Goal: Transaction & Acquisition: Purchase product/service

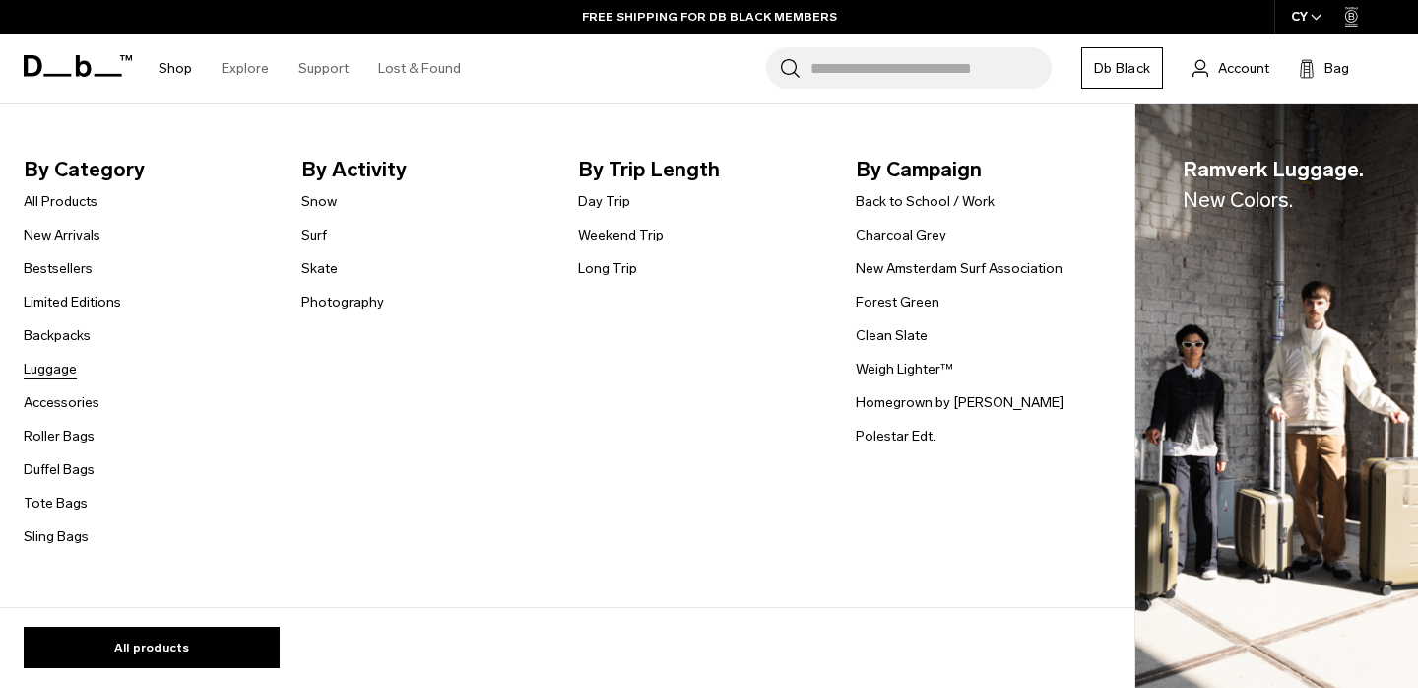
click at [50, 366] on link "Luggage" at bounding box center [50, 369] width 53 height 21
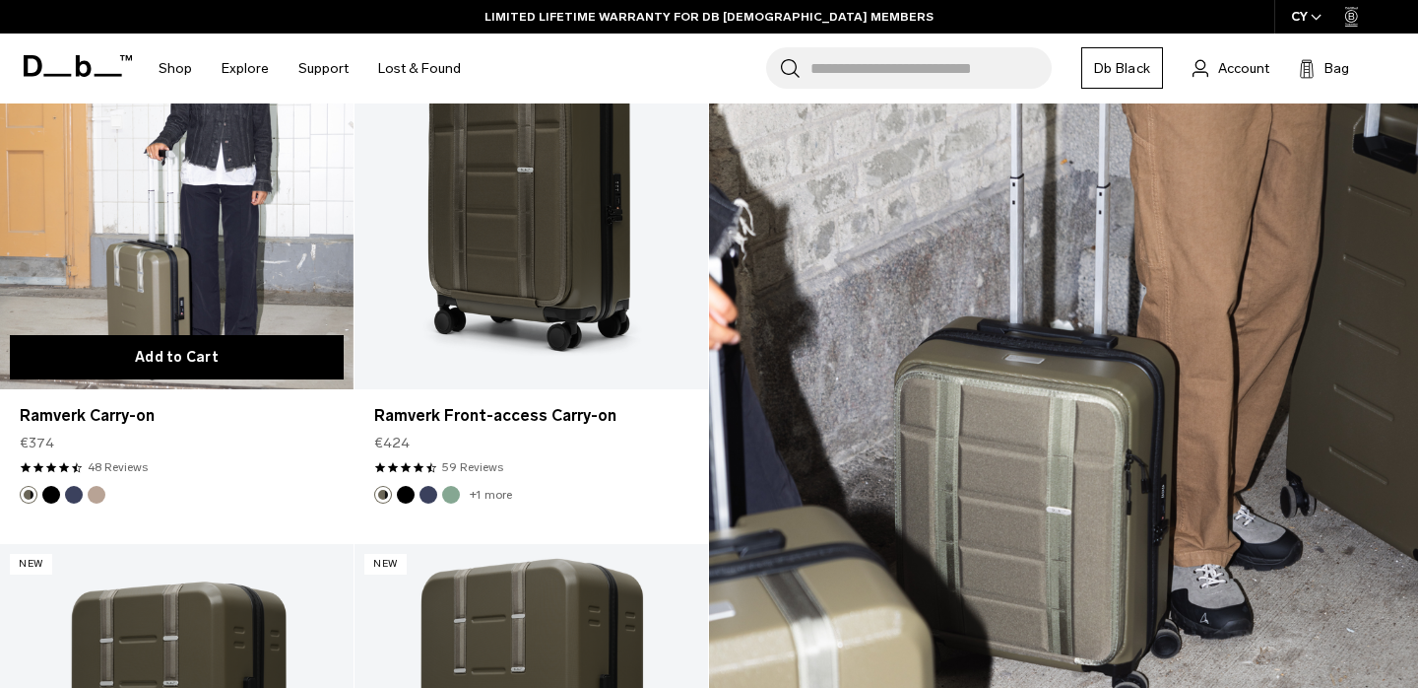
scroll to position [2679, 0]
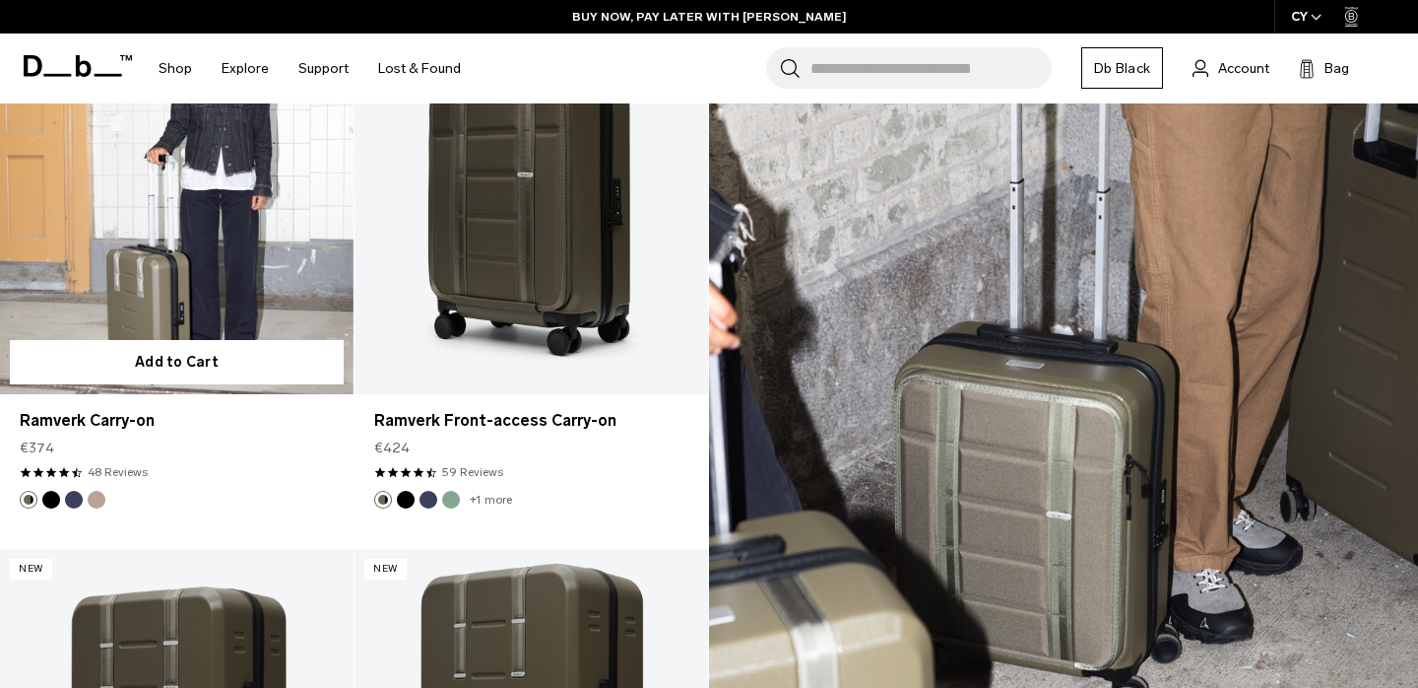
click at [190, 238] on link "Ramverk Carry-on" at bounding box center [177, 197] width 354 height 393
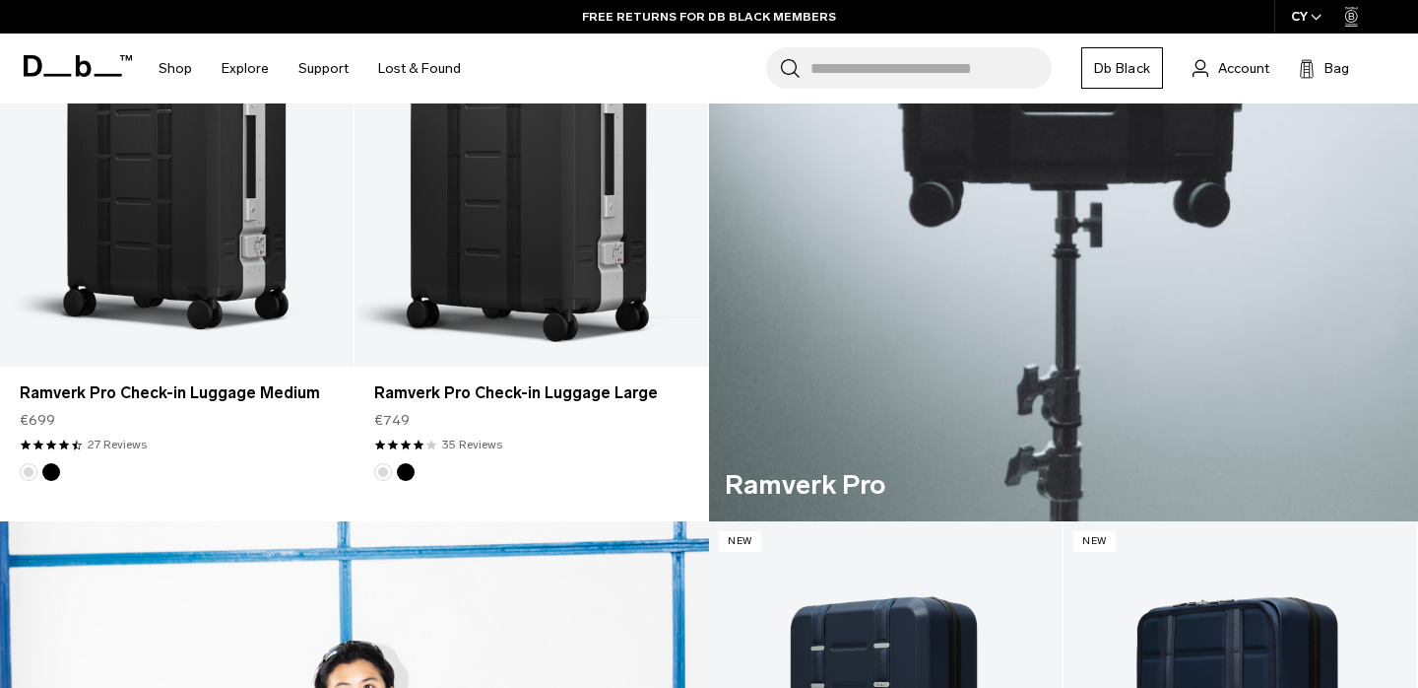
scroll to position [0, 0]
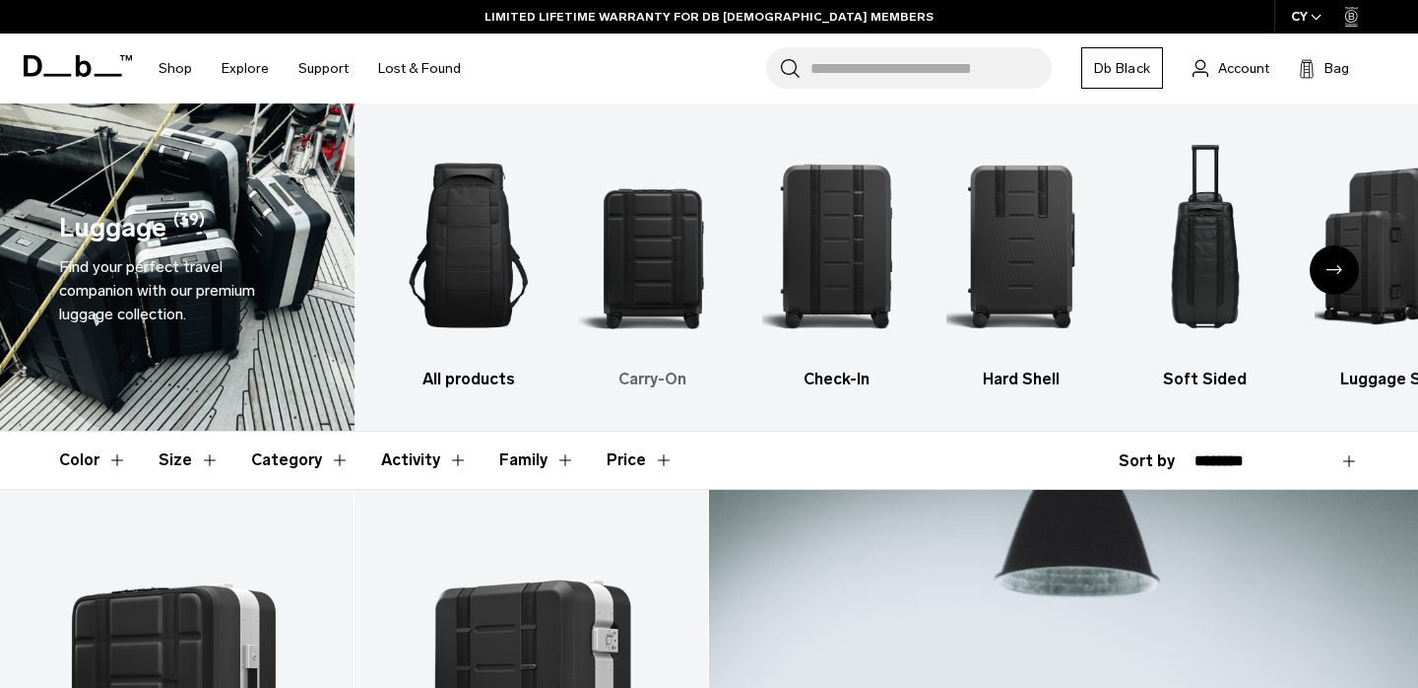
click at [656, 281] on img "2 / 6" at bounding box center [653, 245] width 150 height 225
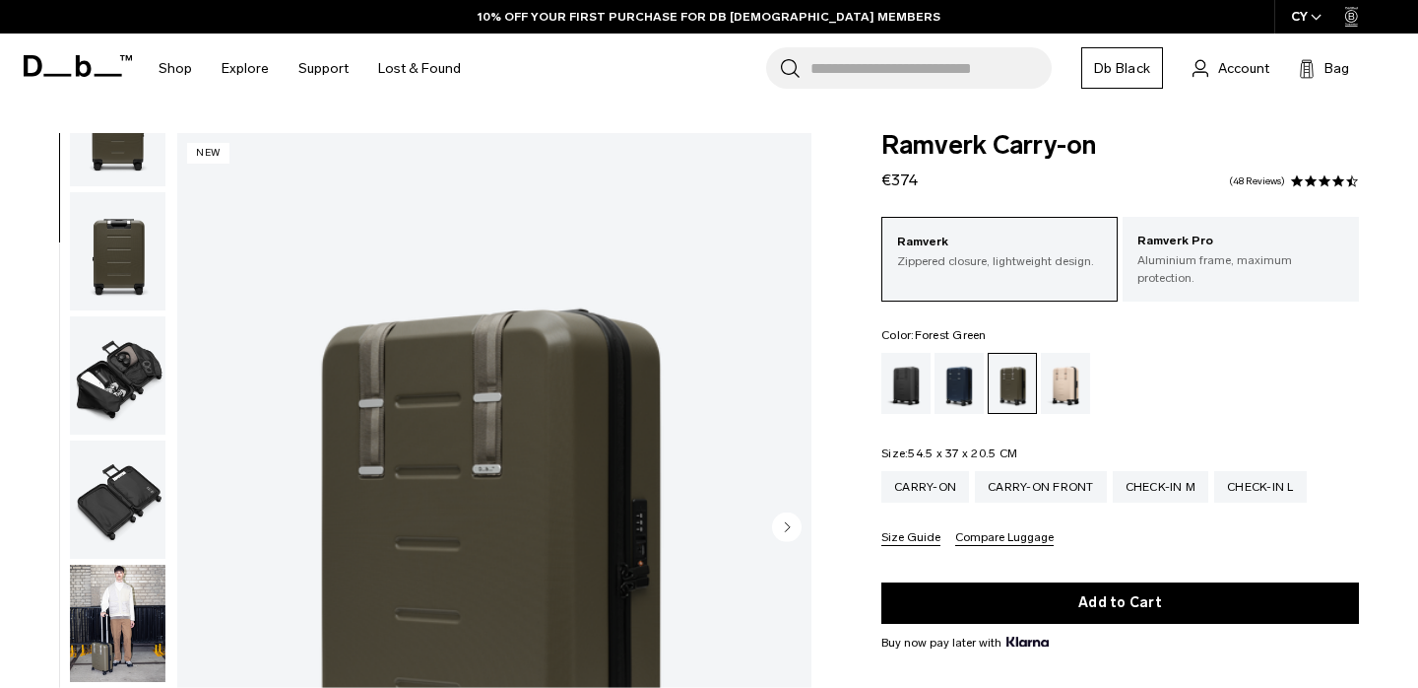
scroll to position [345, 0]
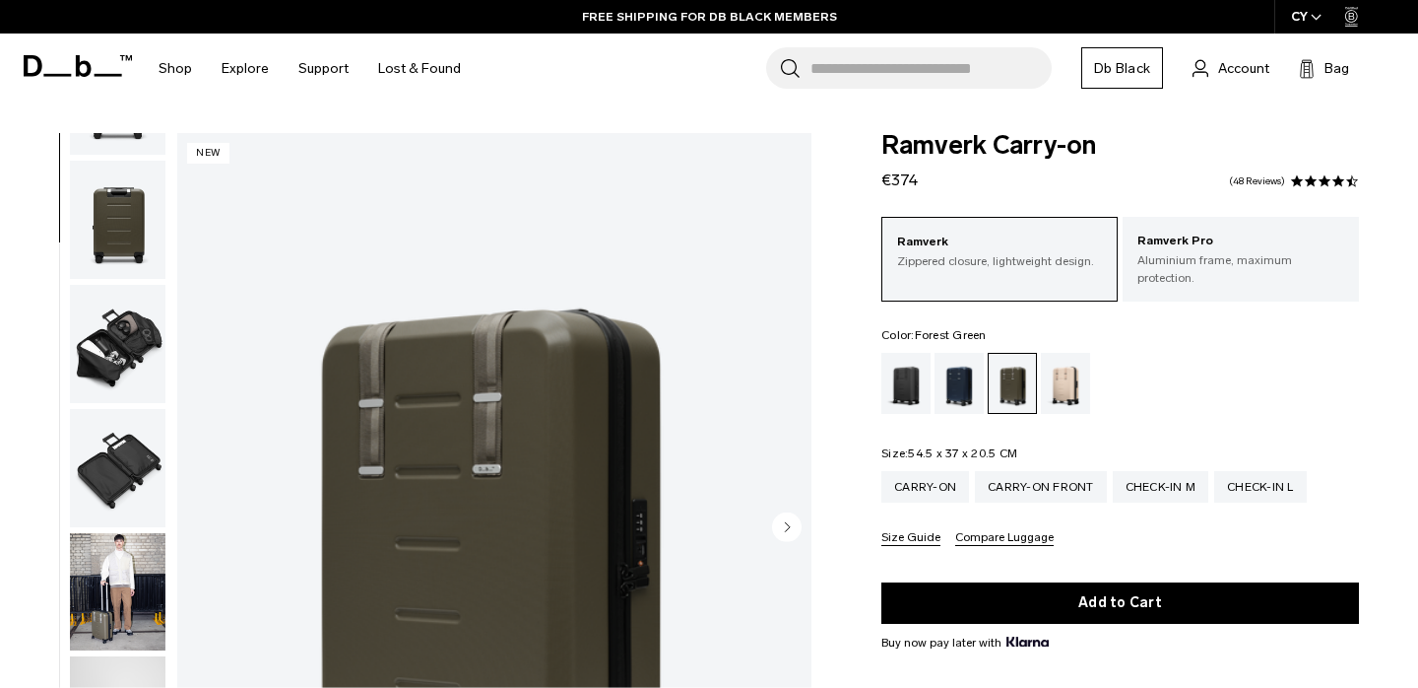
click at [136, 436] on img "button" at bounding box center [118, 468] width 96 height 118
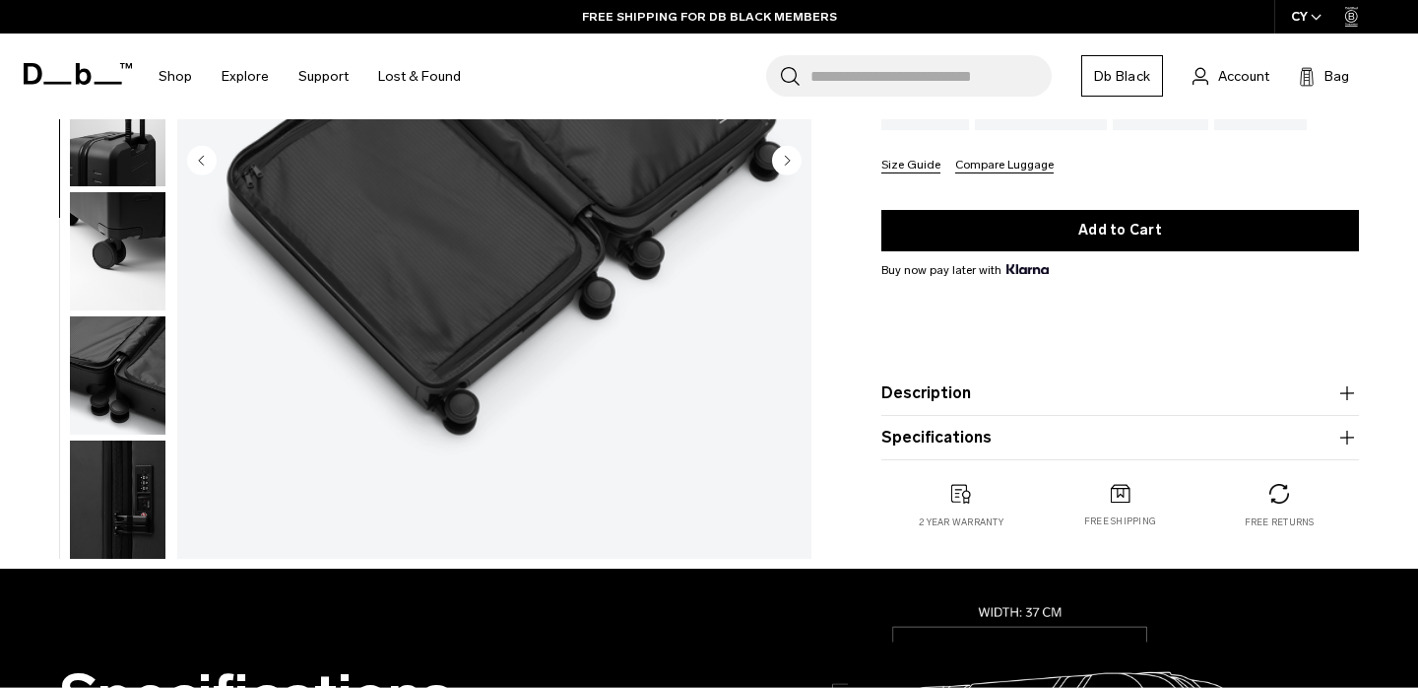
scroll to position [42, 0]
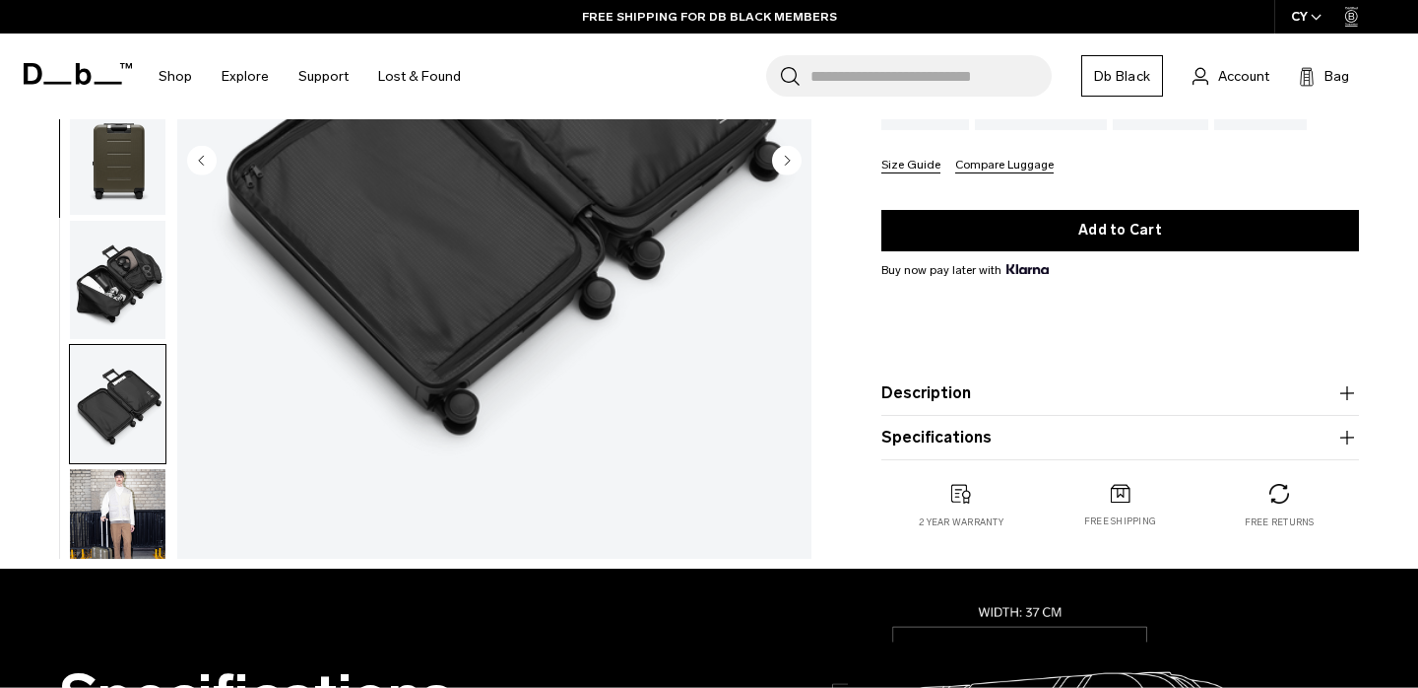
click at [99, 270] on img "button" at bounding box center [118, 280] width 96 height 118
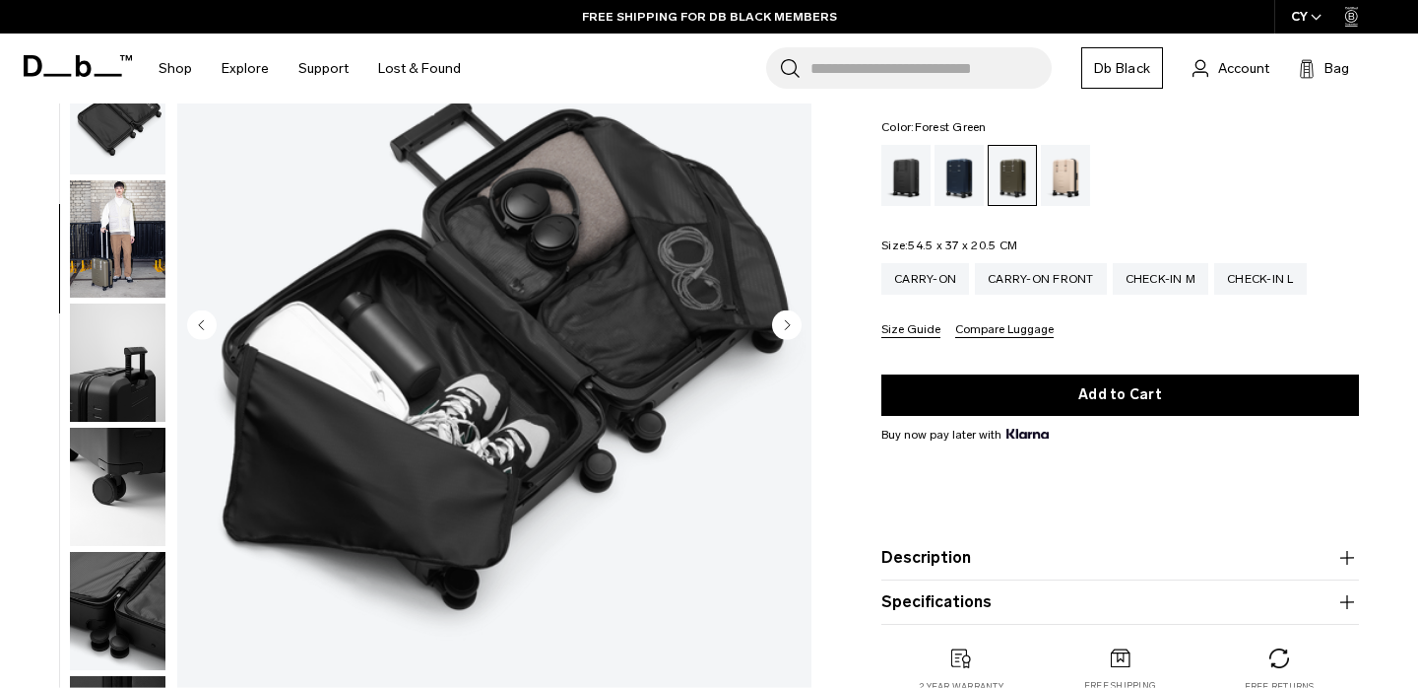
scroll to position [193, 0]
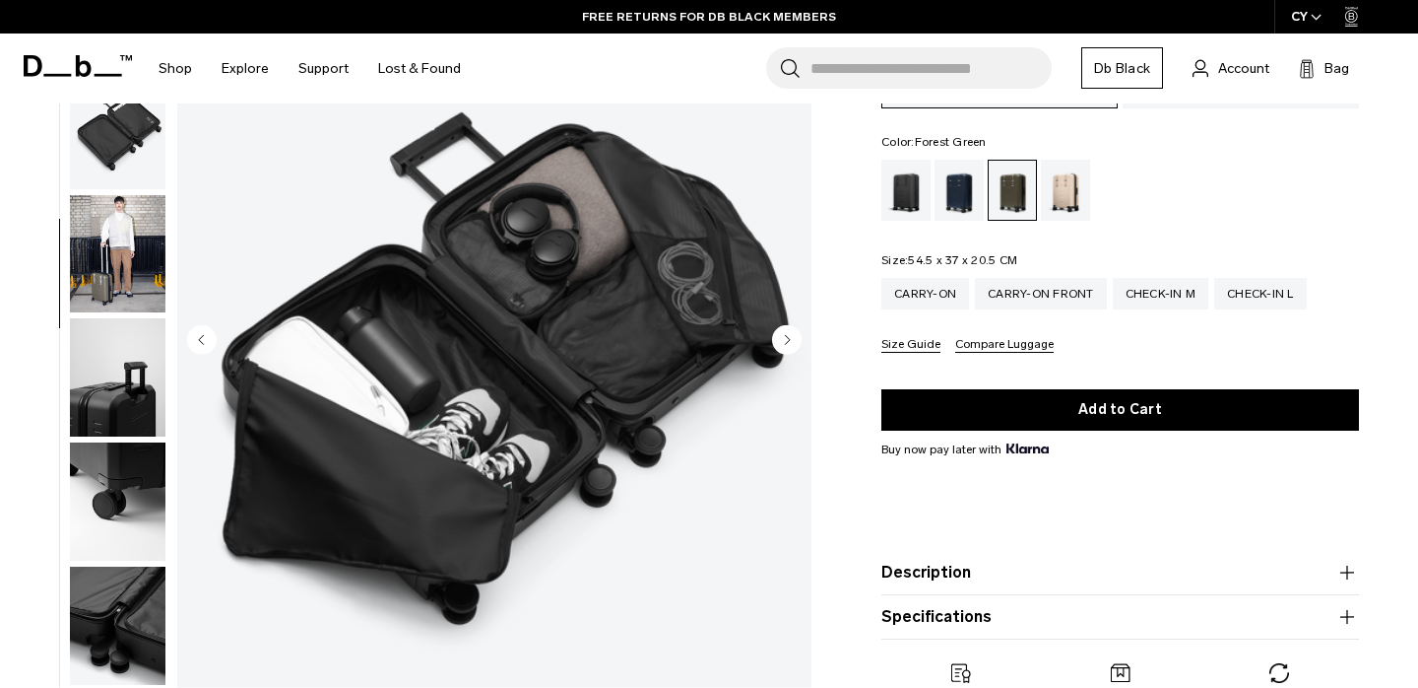
click at [795, 332] on circle "Next slide" at bounding box center [787, 339] width 30 height 30
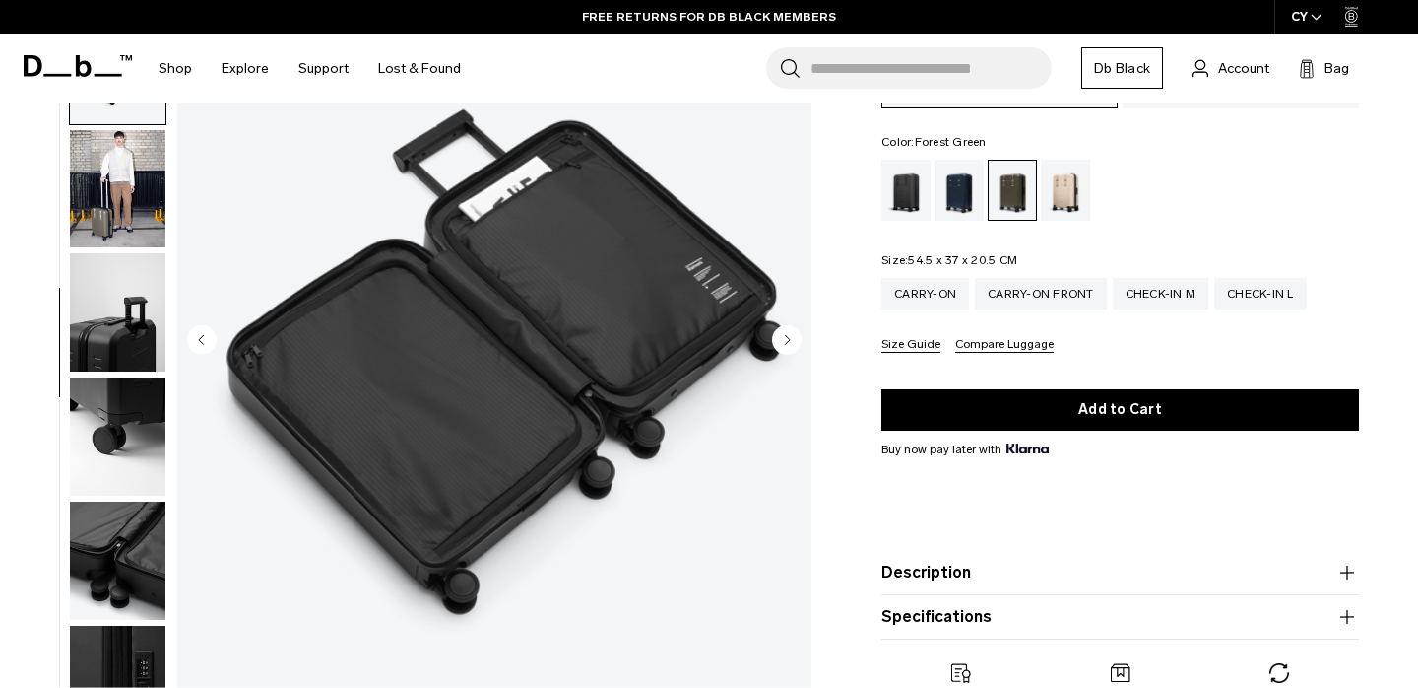
scroll to position [566, 0]
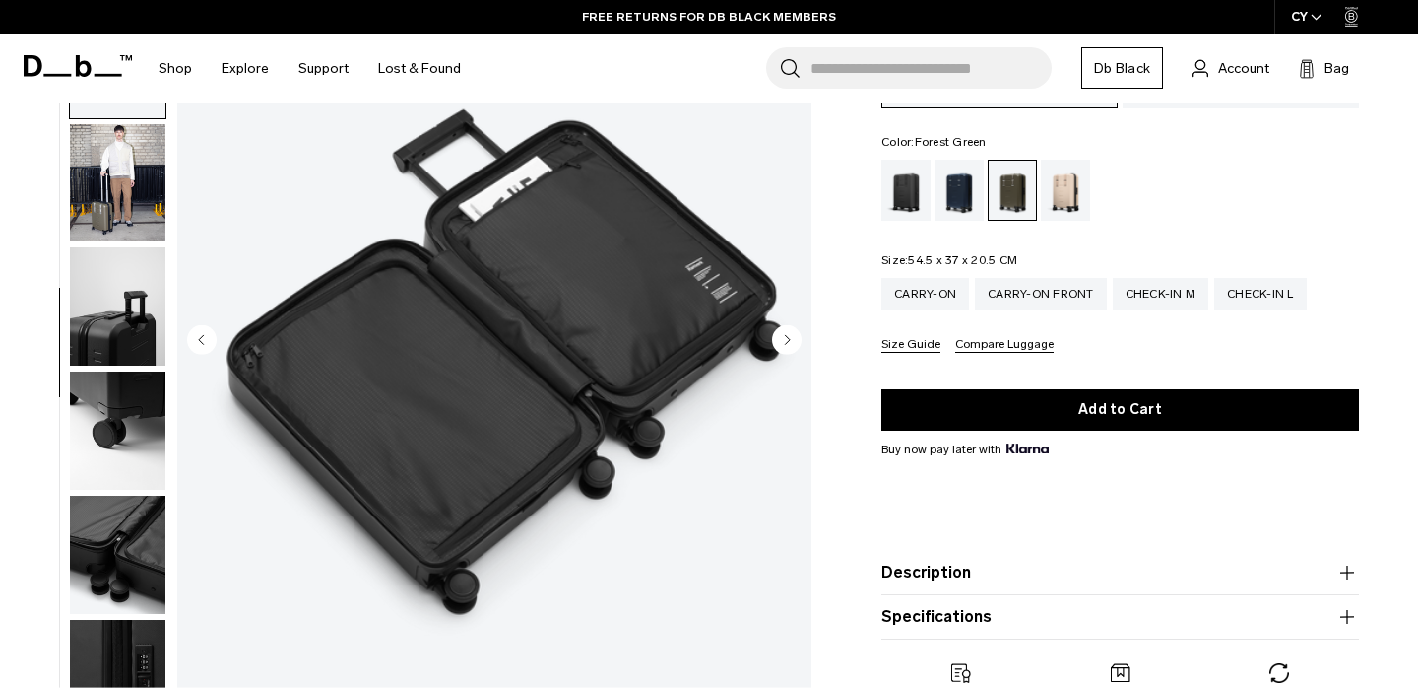
click at [795, 332] on circle "Next slide" at bounding box center [787, 339] width 30 height 30
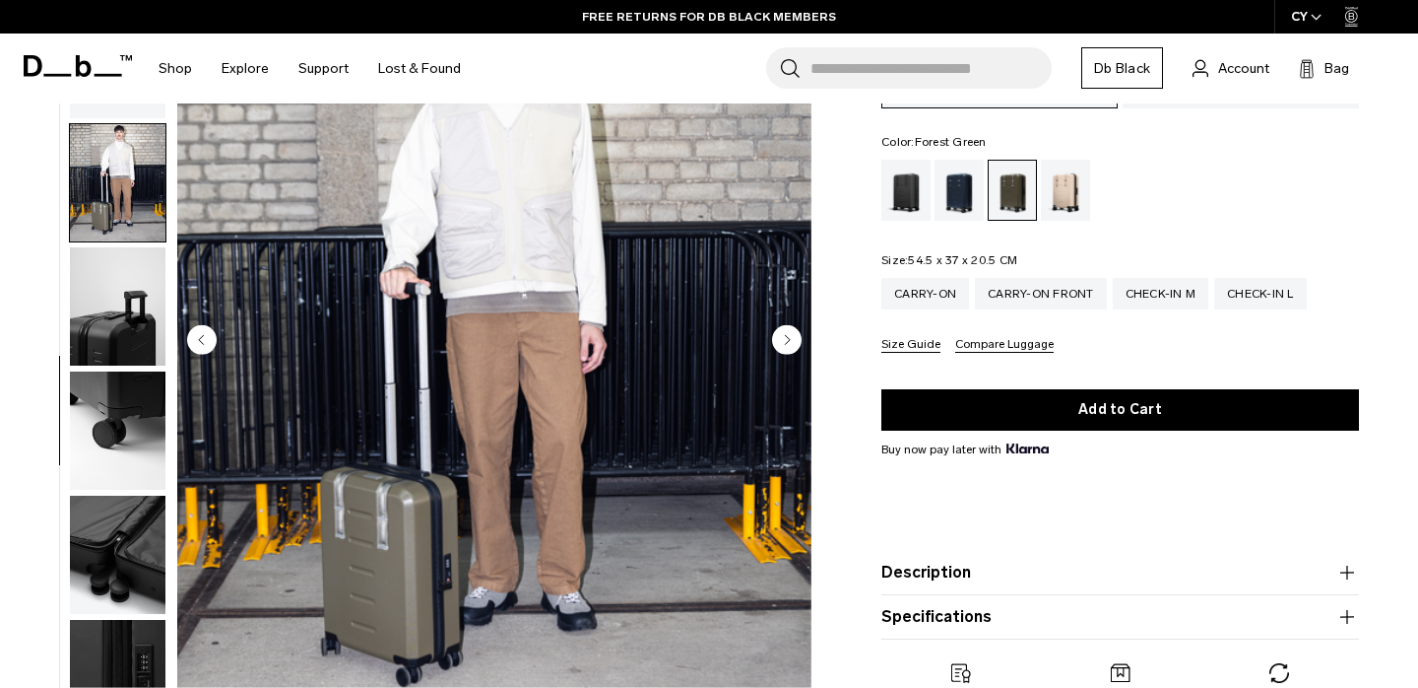
click at [794, 332] on circle "Next slide" at bounding box center [787, 339] width 30 height 30
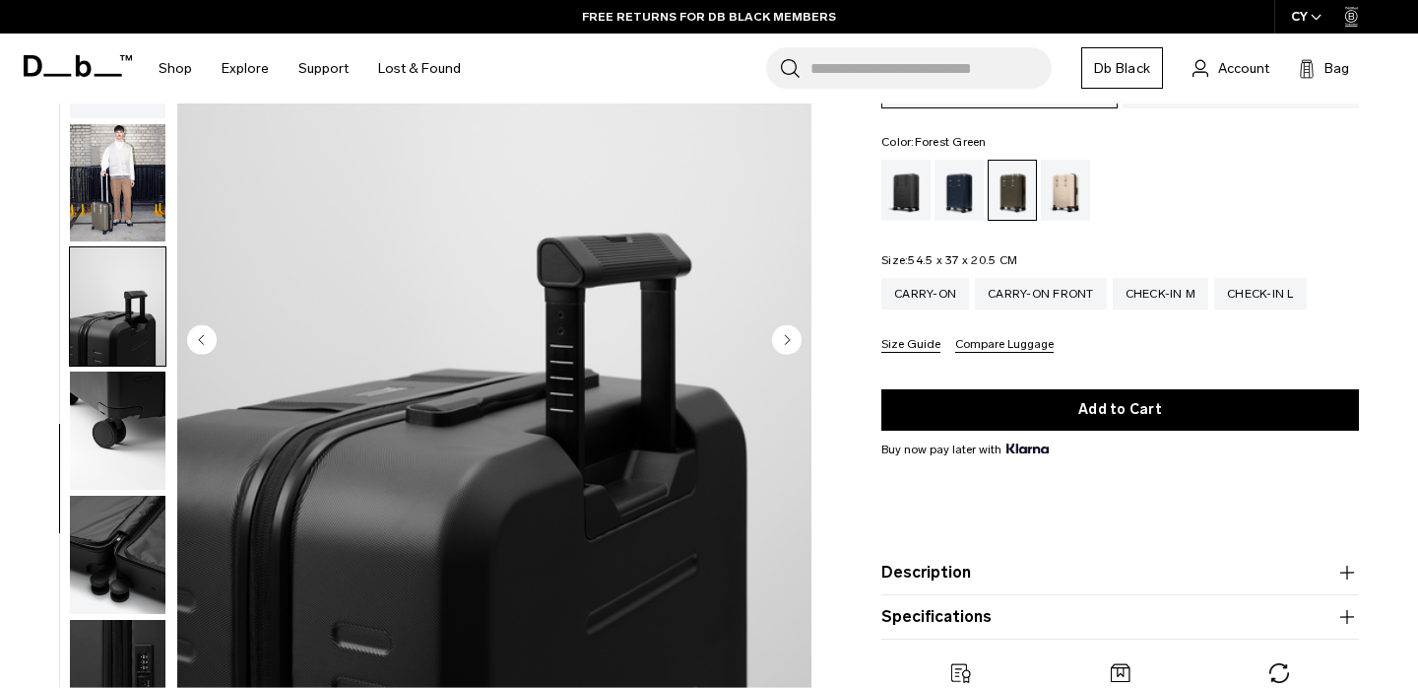
click at [794, 332] on circle "Next slide" at bounding box center [787, 339] width 30 height 30
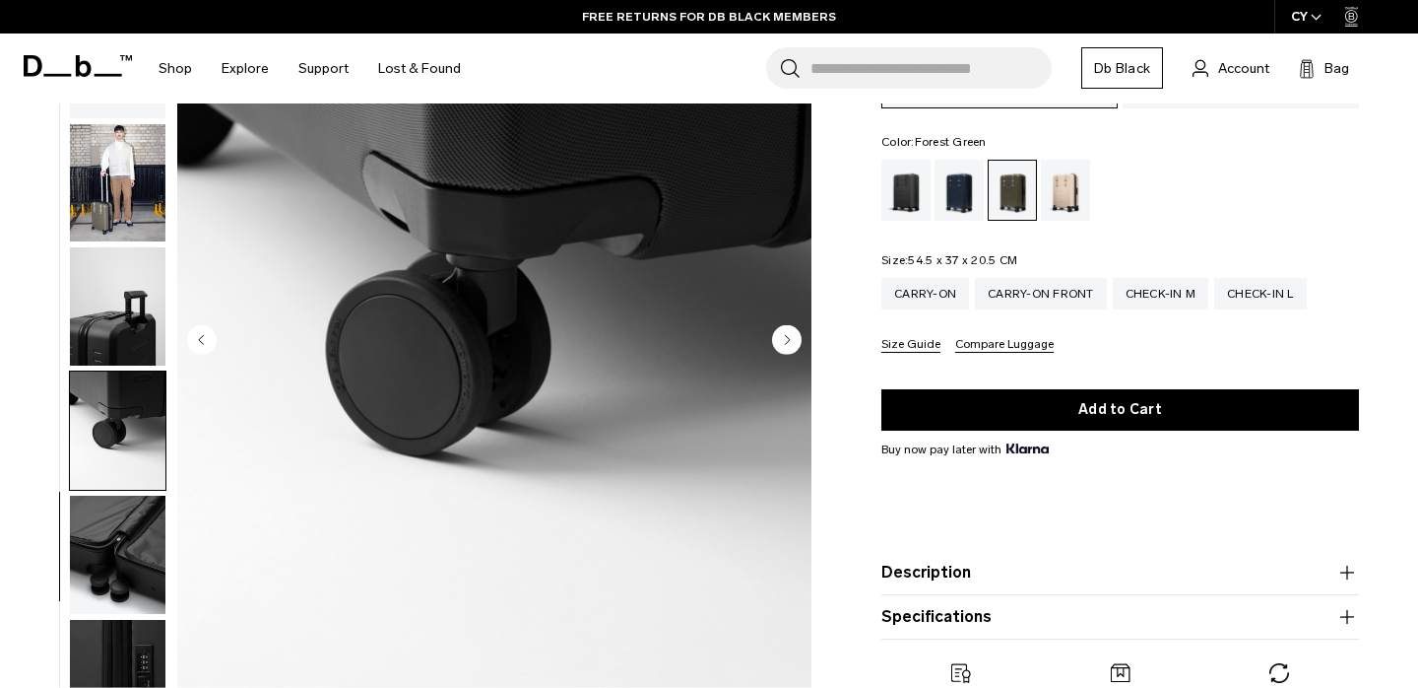
click at [792, 332] on circle "Next slide" at bounding box center [787, 339] width 30 height 30
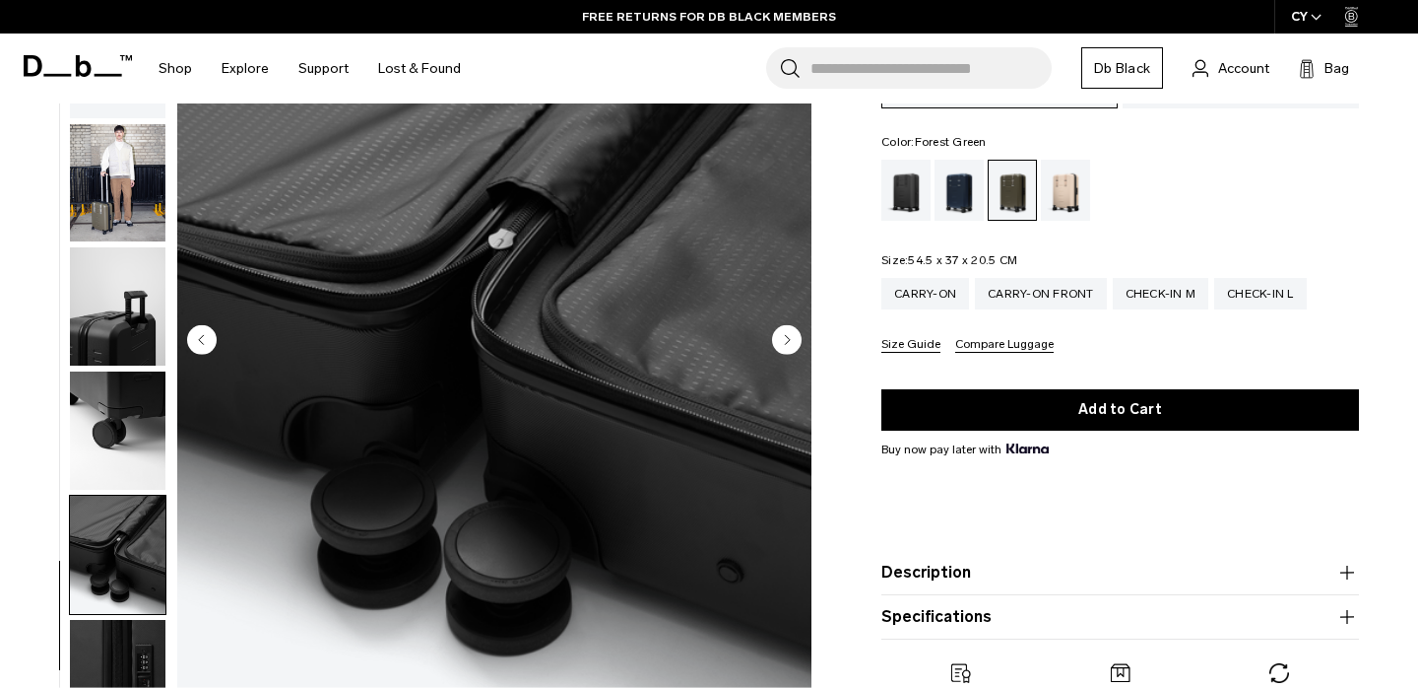
click at [785, 339] on circle "Next slide" at bounding box center [787, 339] width 30 height 30
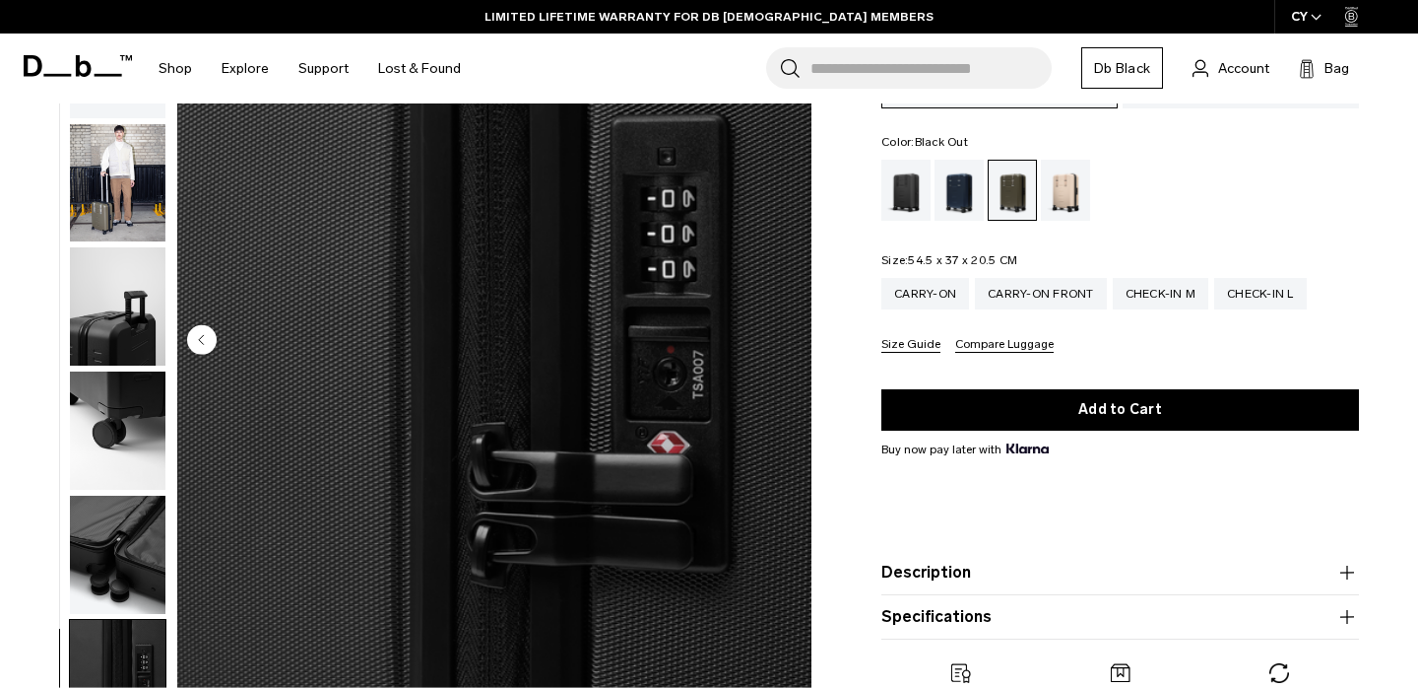
click at [910, 179] on div "Black Out" at bounding box center [907, 190] width 50 height 61
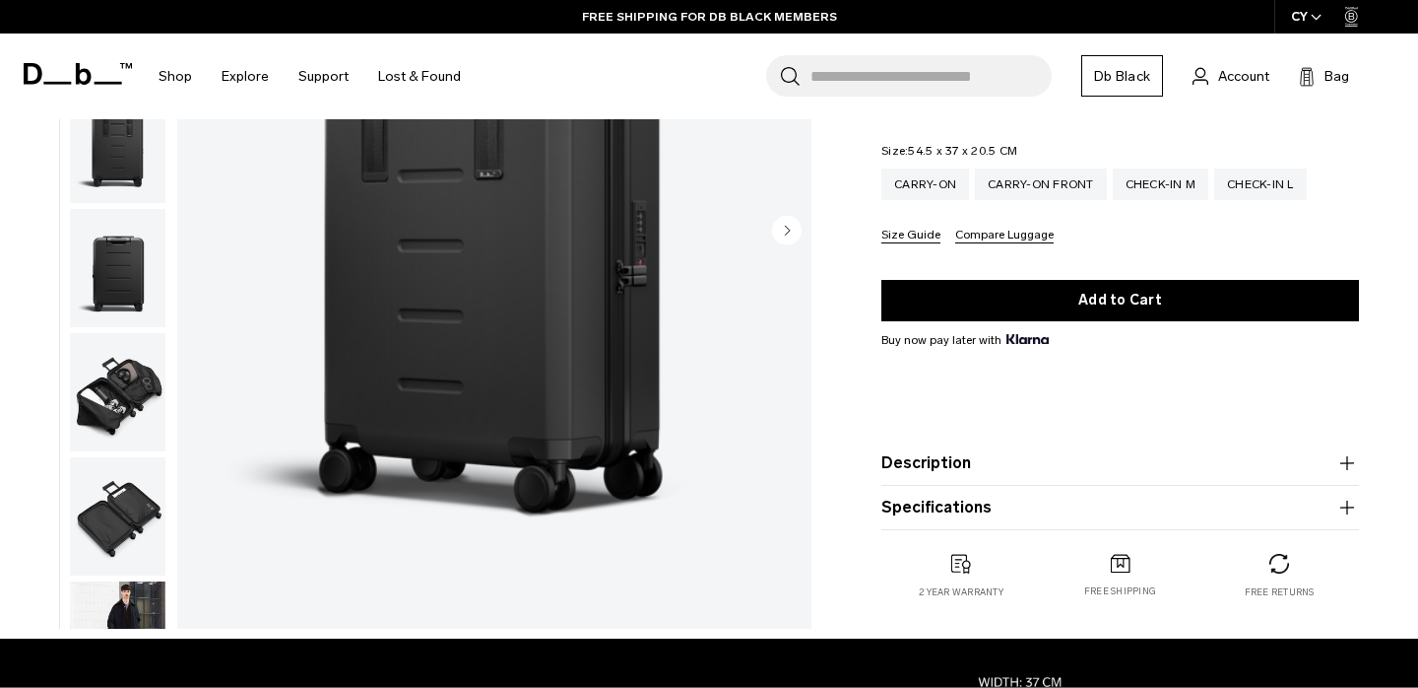
scroll to position [88, 0]
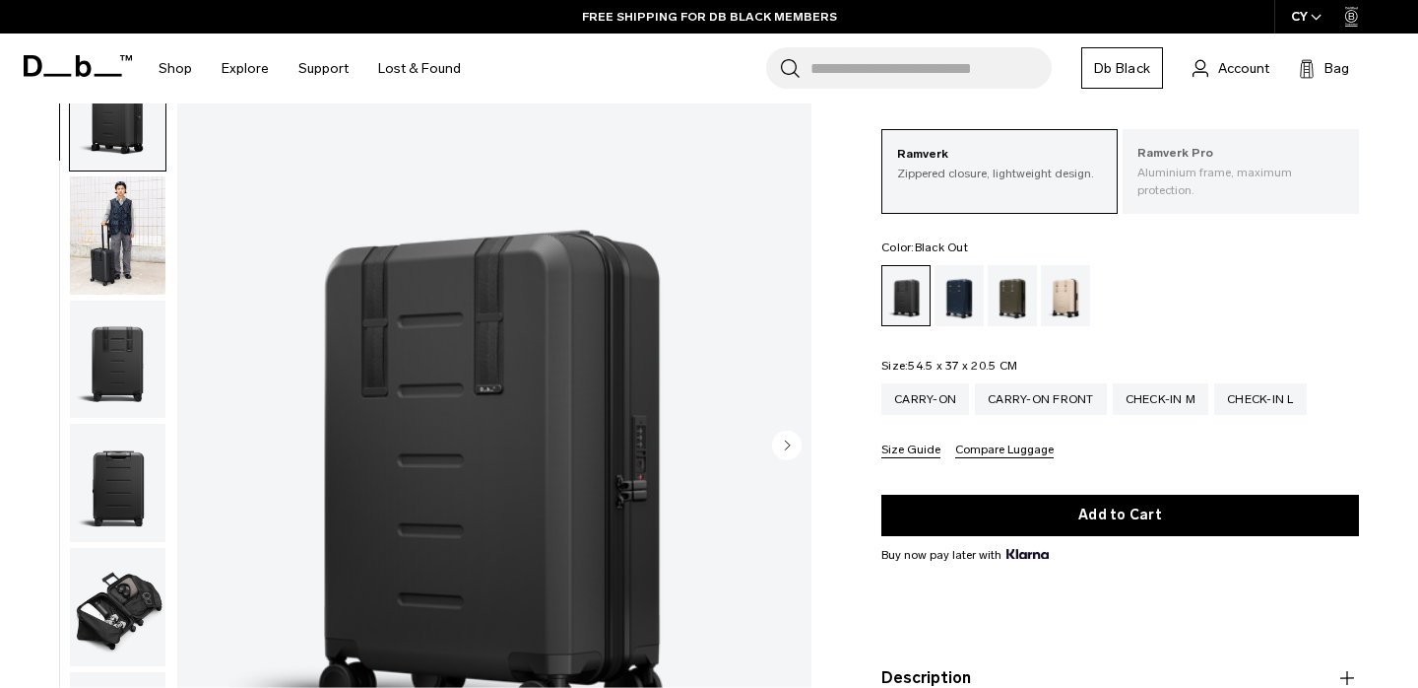
click at [1293, 182] on p "Aluminium frame, maximum protection." at bounding box center [1241, 181] width 207 height 35
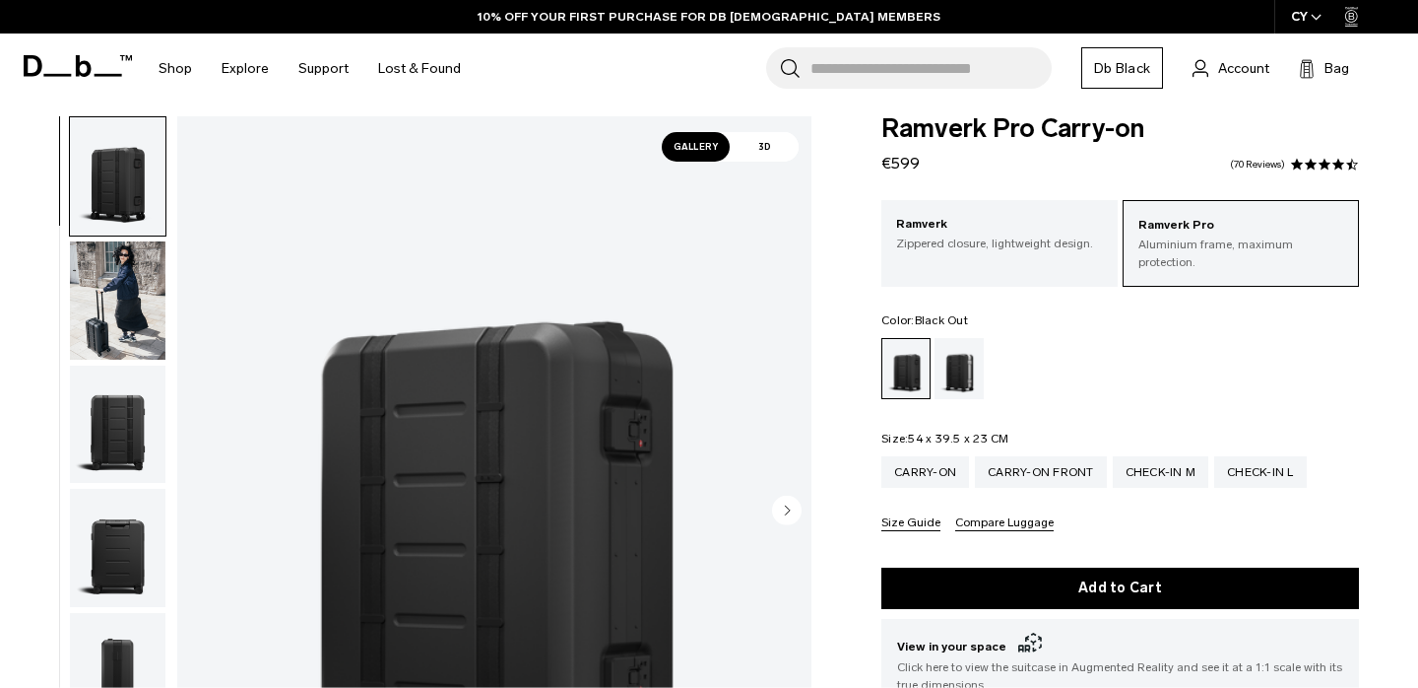
scroll to position [15, 0]
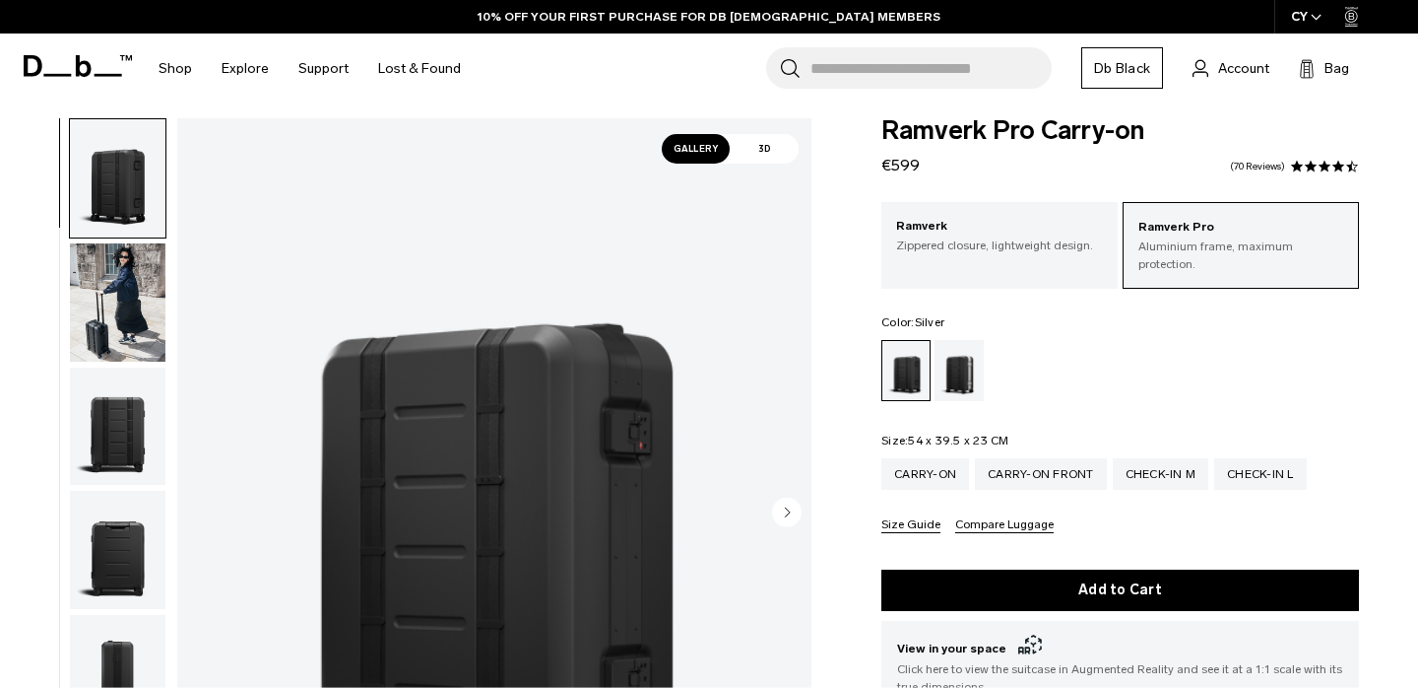
click at [953, 343] on div "Silver" at bounding box center [960, 370] width 50 height 61
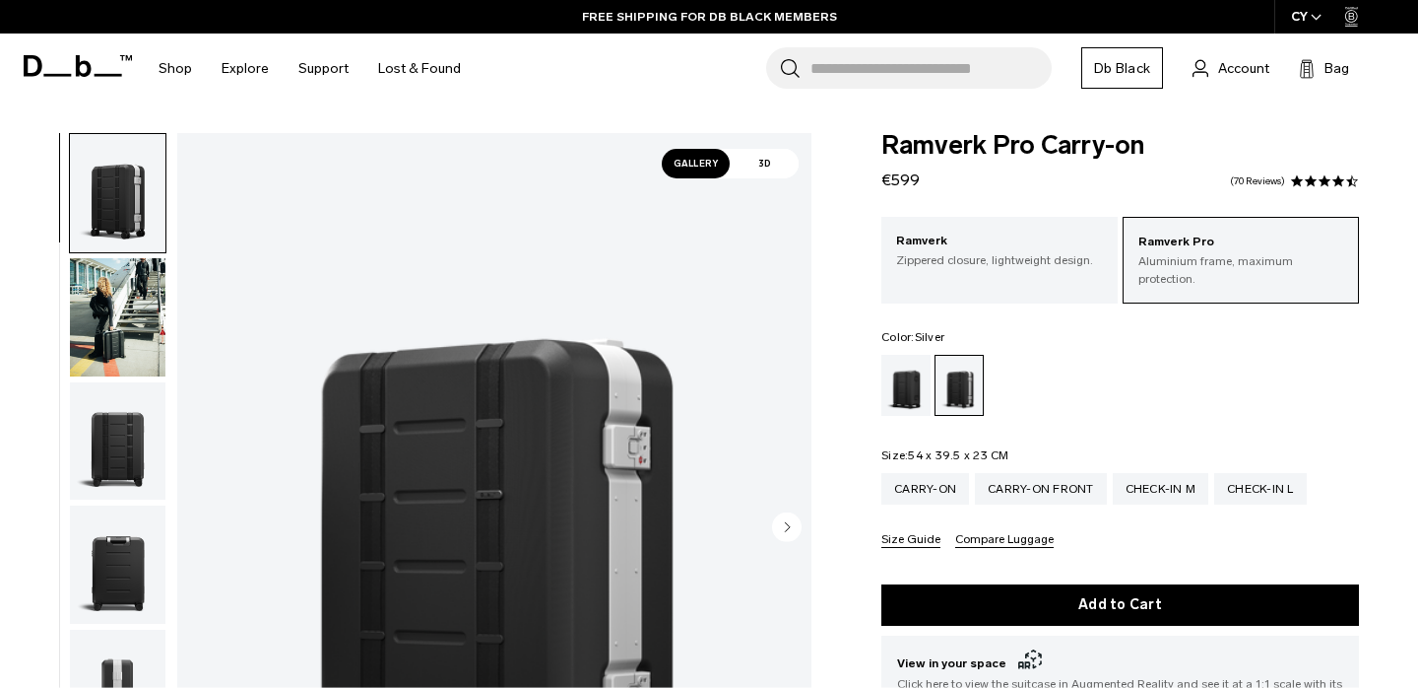
click at [125, 413] on img "button" at bounding box center [118, 441] width 96 height 118
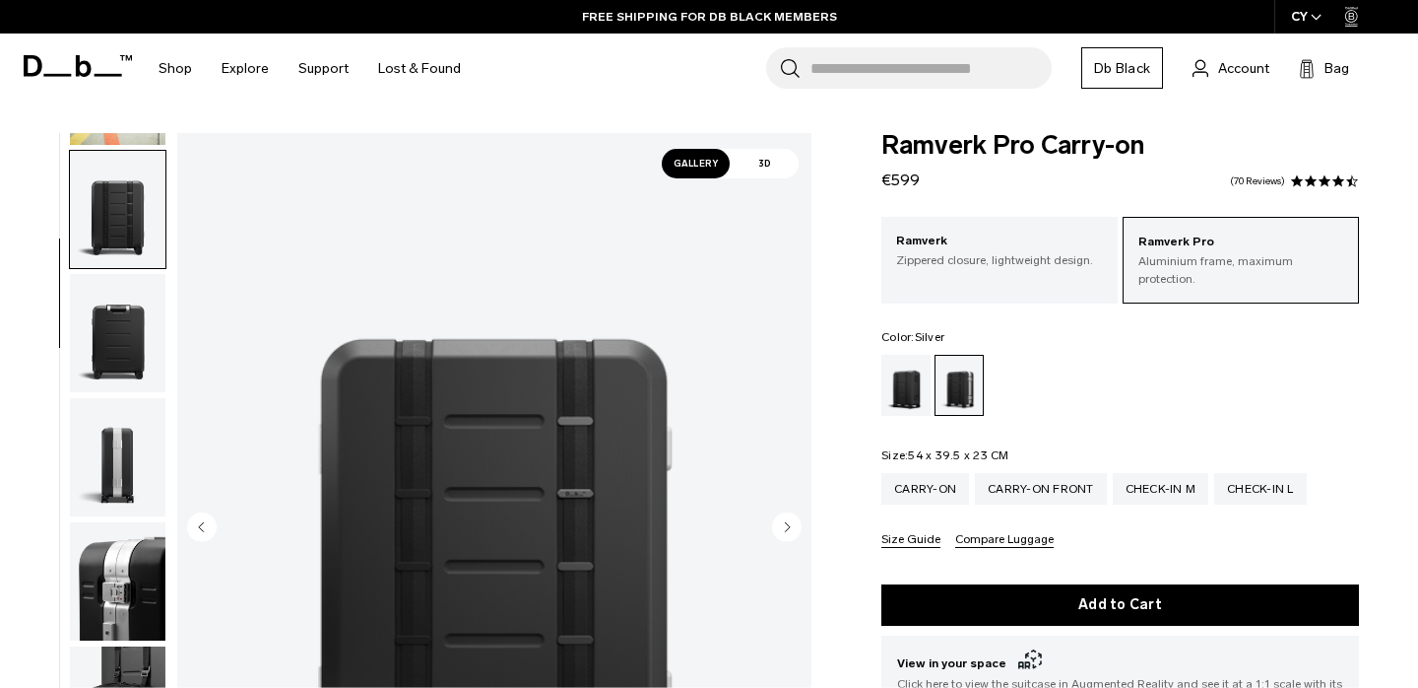
scroll to position [248, 0]
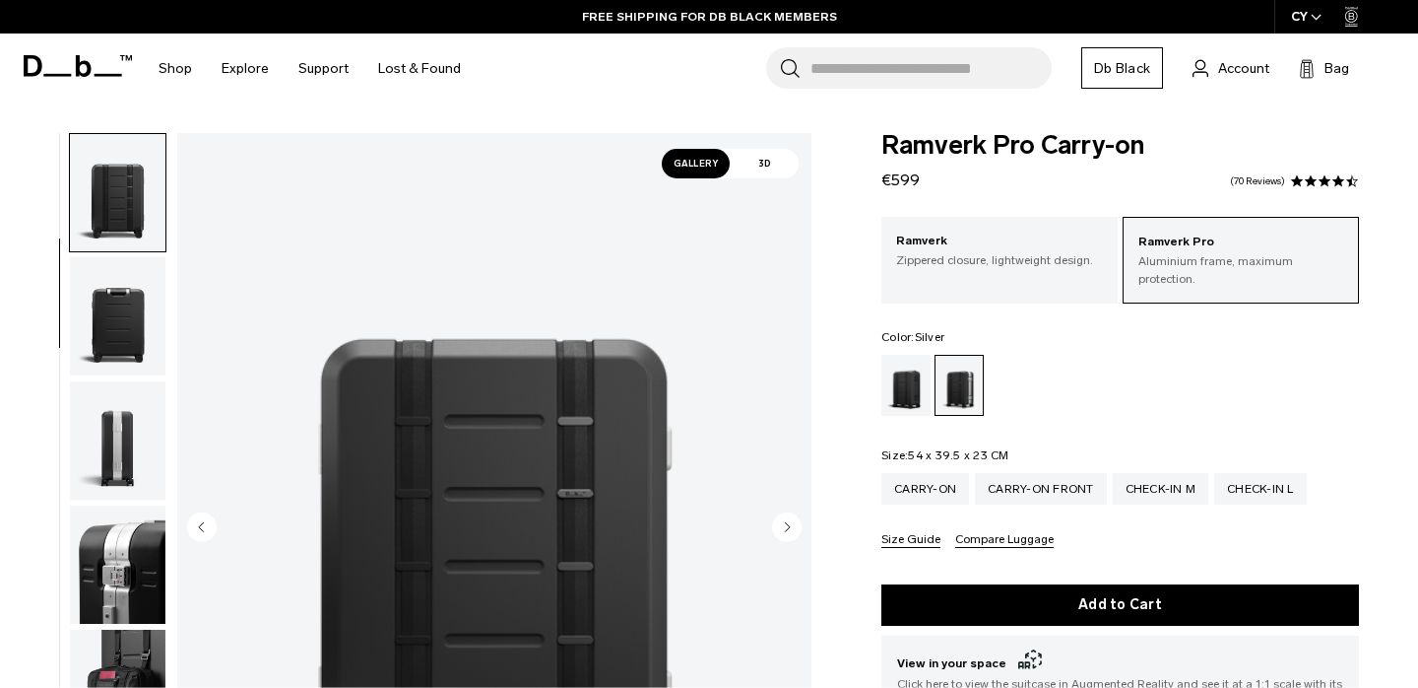
click at [790, 526] on circle "Next slide" at bounding box center [787, 527] width 30 height 30
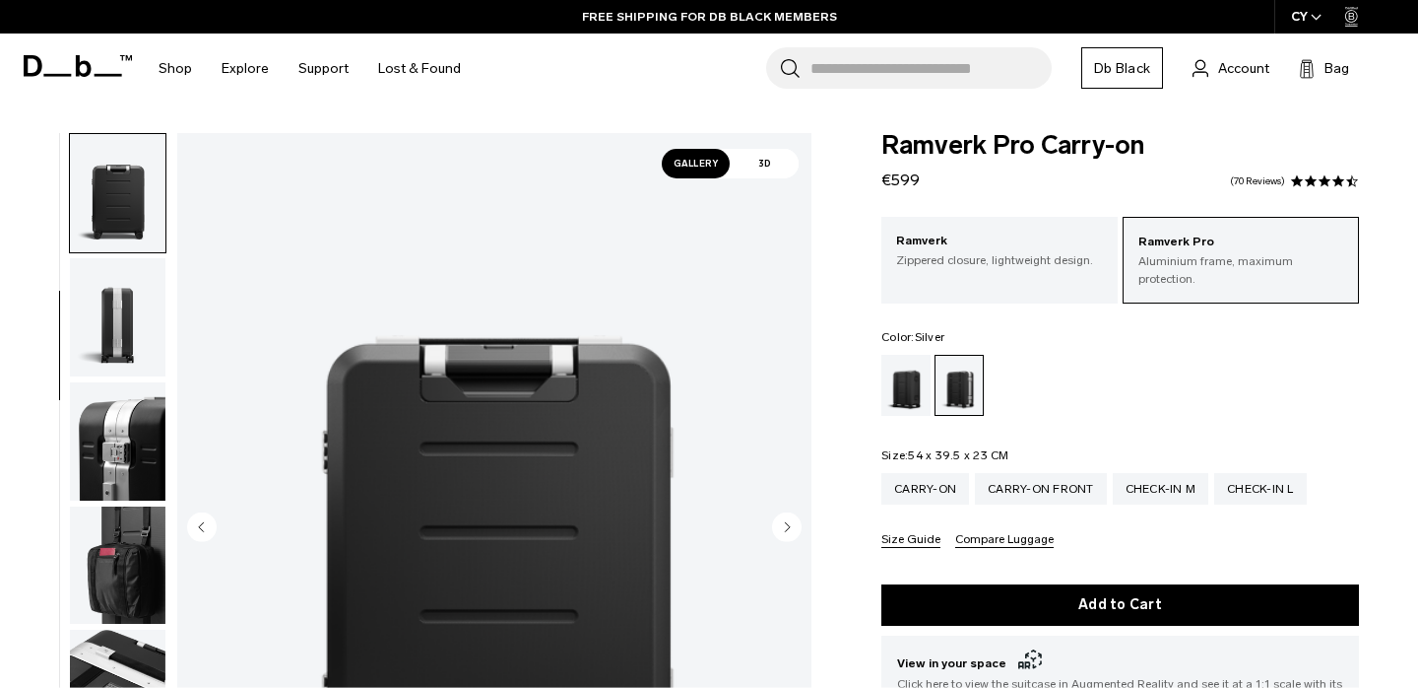
click at [790, 526] on circle "Next slide" at bounding box center [787, 527] width 30 height 30
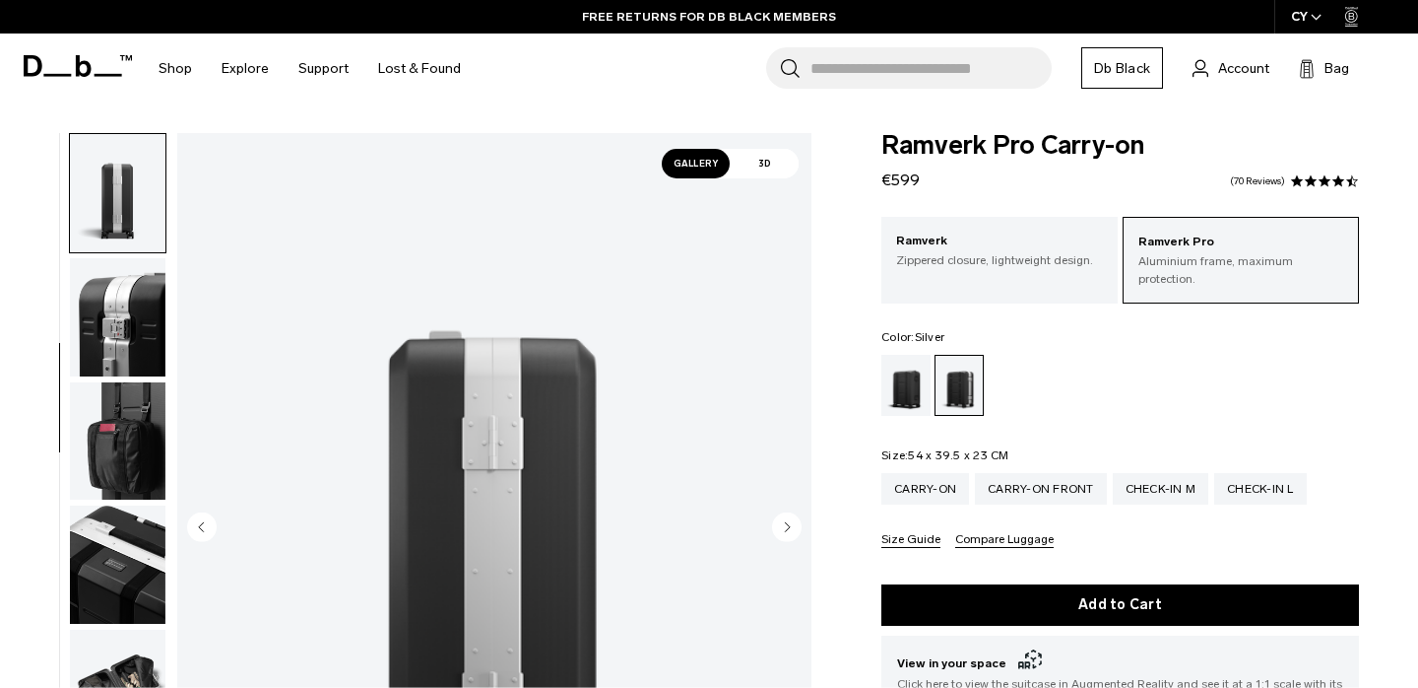
click at [790, 525] on circle "Next slide" at bounding box center [787, 527] width 30 height 30
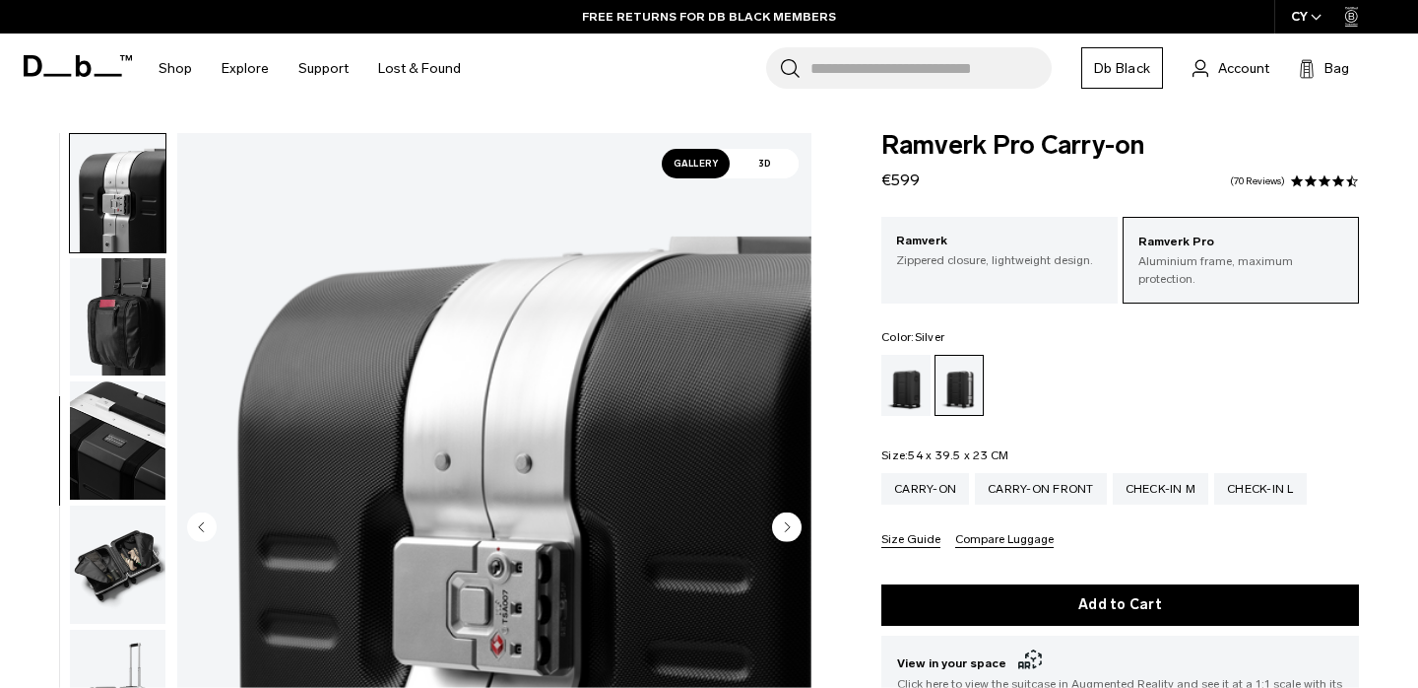
click at [790, 525] on circle "Next slide" at bounding box center [787, 527] width 30 height 30
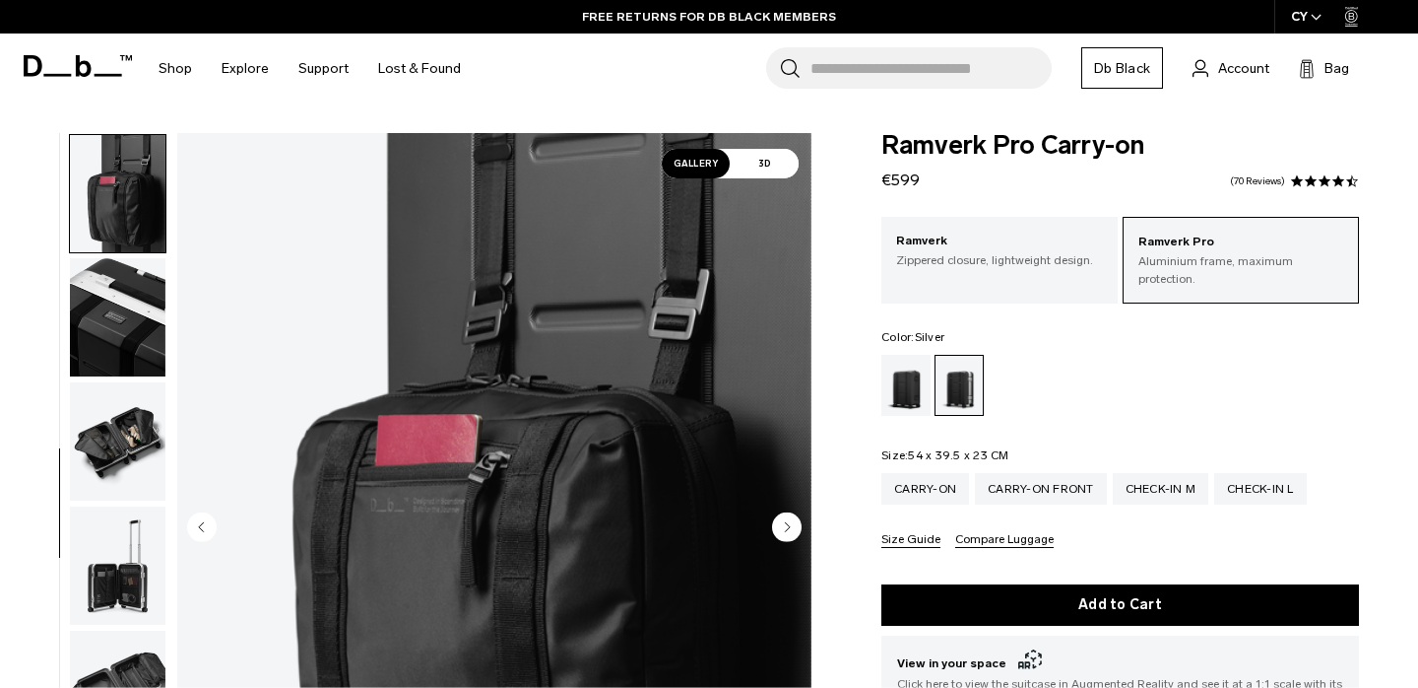
scroll to position [744, 0]
click at [791, 526] on circle "Next slide" at bounding box center [787, 527] width 30 height 30
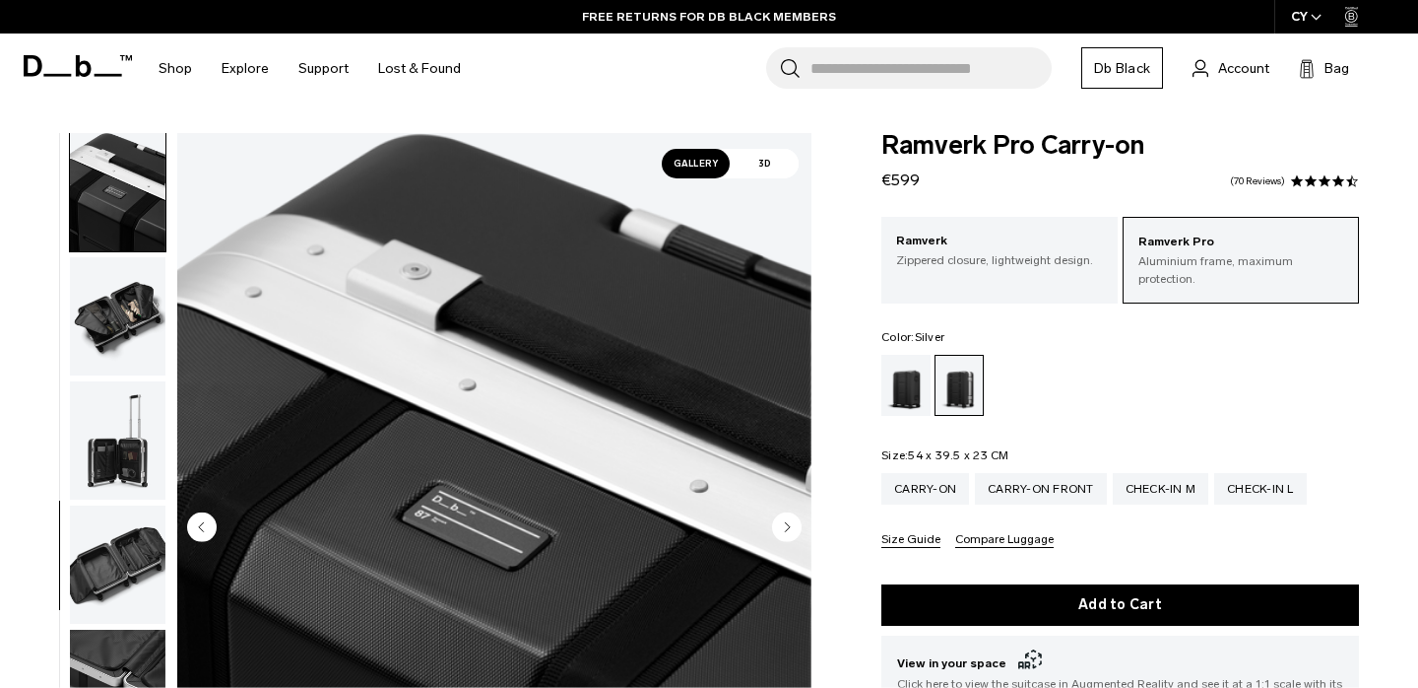
click at [792, 527] on circle "Next slide" at bounding box center [787, 527] width 30 height 30
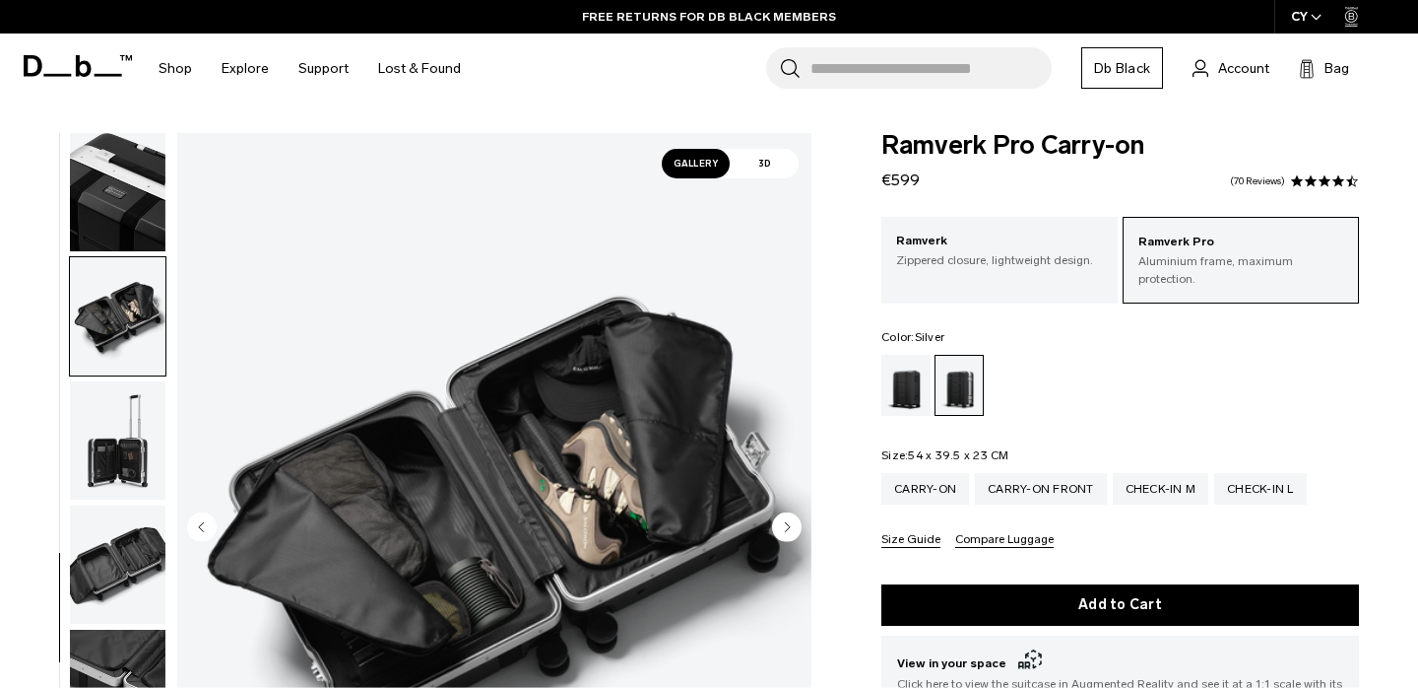
scroll to position [939, 0]
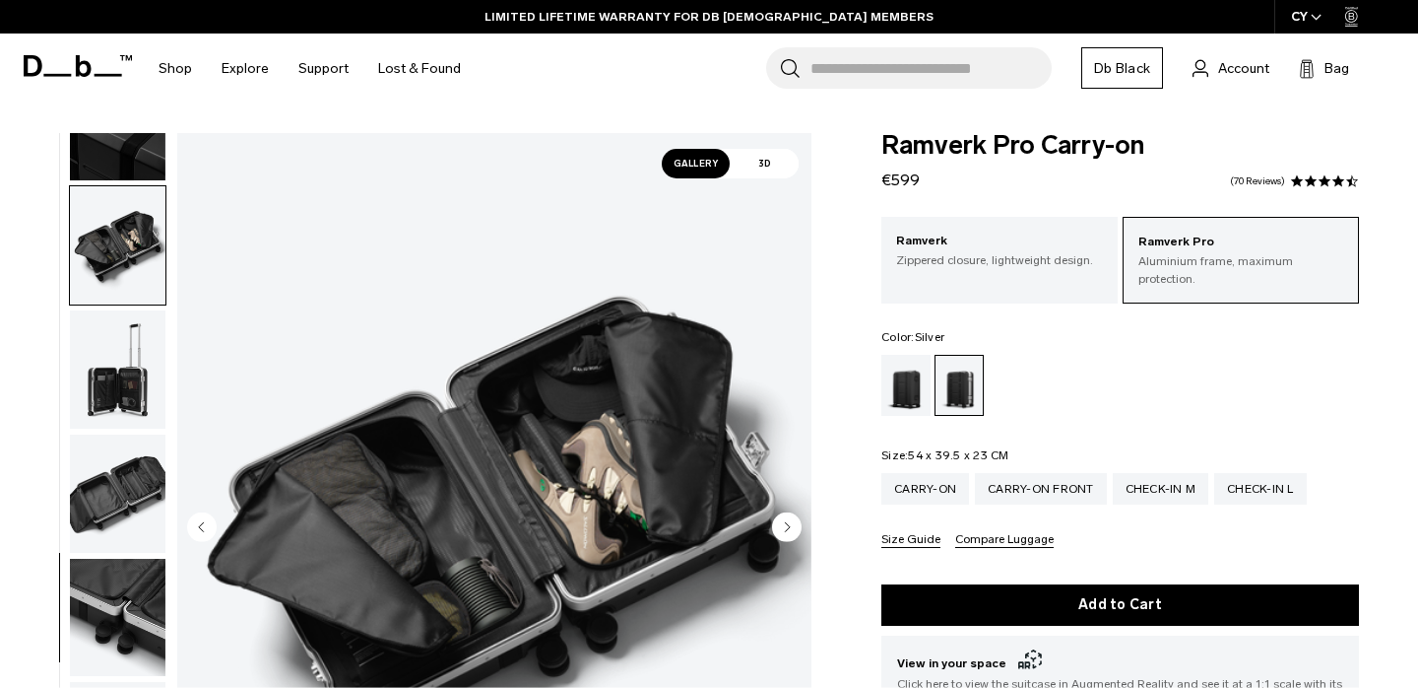
click at [794, 527] on circle "Next slide" at bounding box center [787, 527] width 30 height 30
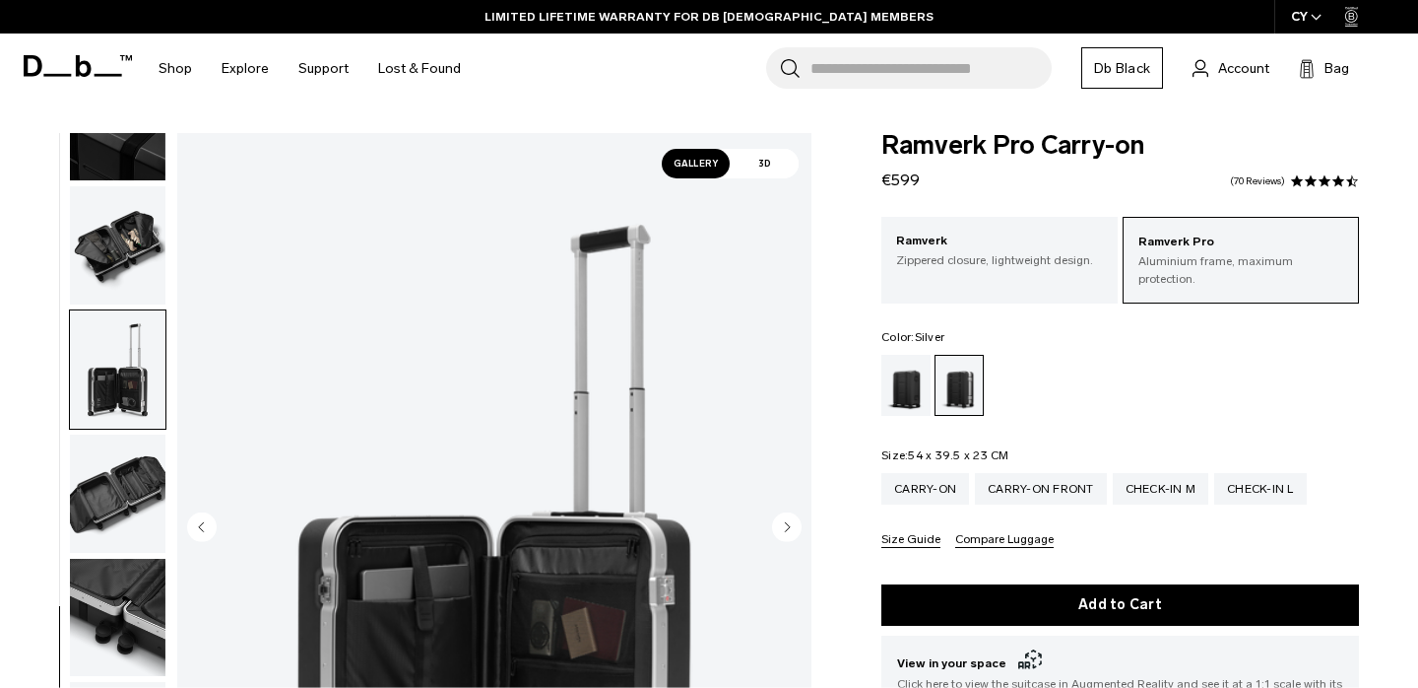
click at [794, 527] on circle "Next slide" at bounding box center [787, 527] width 30 height 30
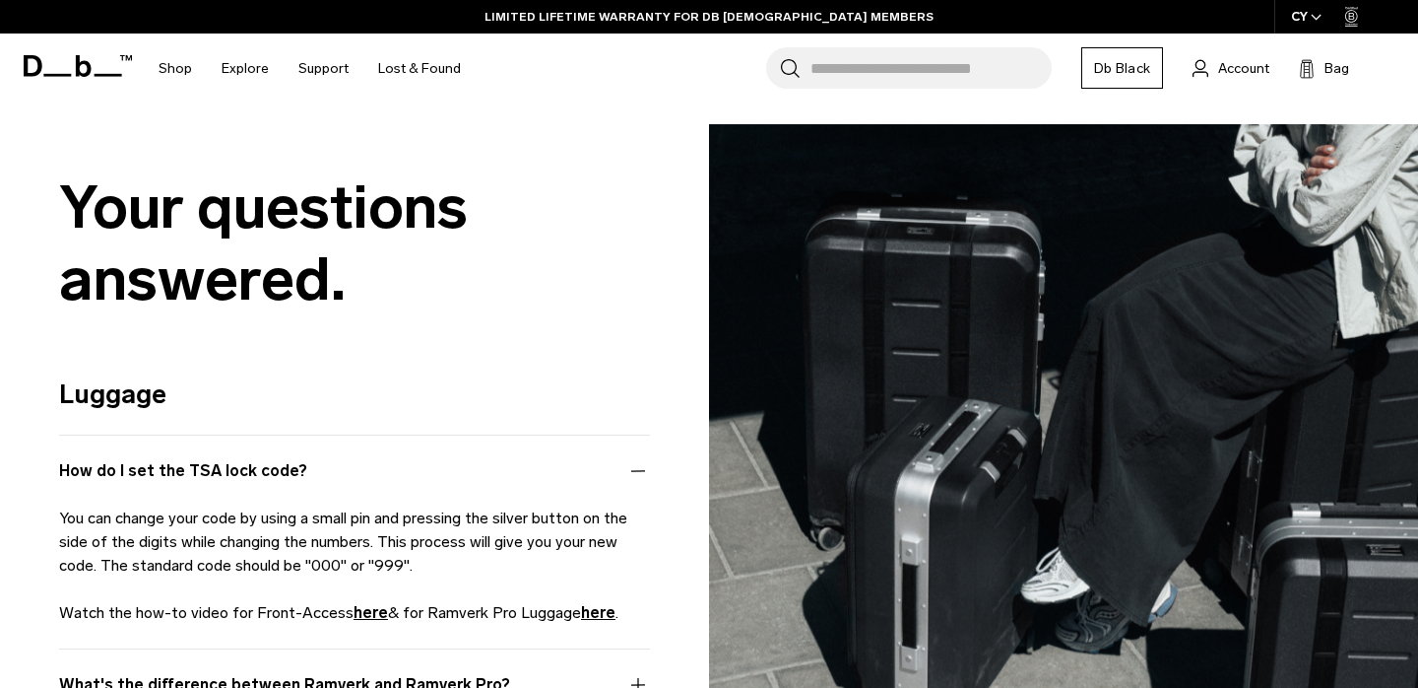
scroll to position [2768, 0]
